Goal: Navigation & Orientation: Find specific page/section

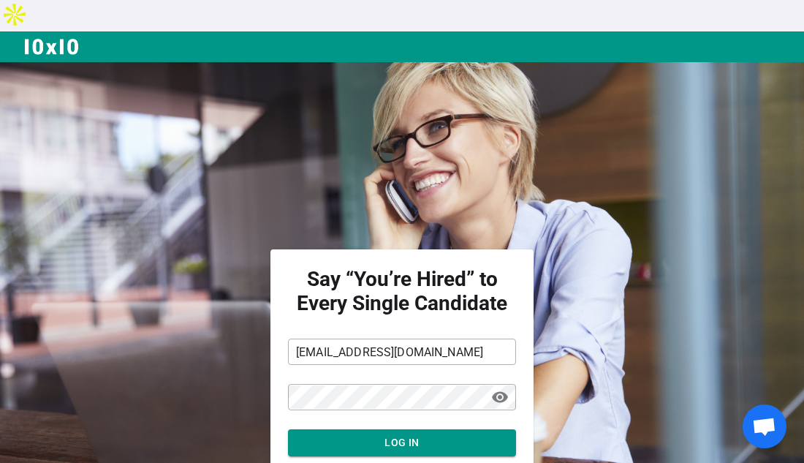
scroll to position [89, 0]
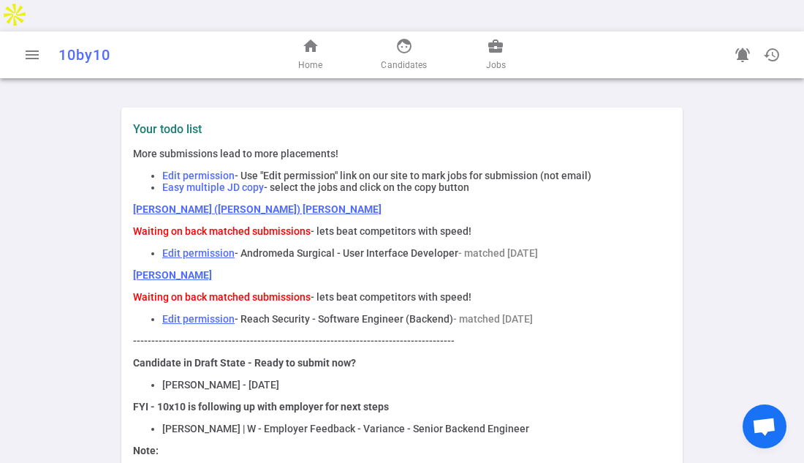
click at [274, 225] on span "Waiting on back matched submissions" at bounding box center [222, 231] width 178 height 12
click at [312, 37] on span "home" at bounding box center [311, 46] width 18 height 18
